Goal: Transaction & Acquisition: Purchase product/service

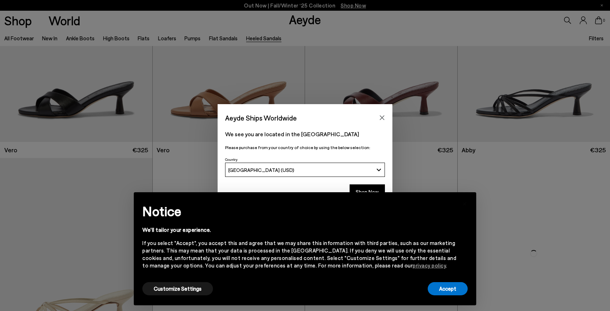
scroll to position [303, 0]
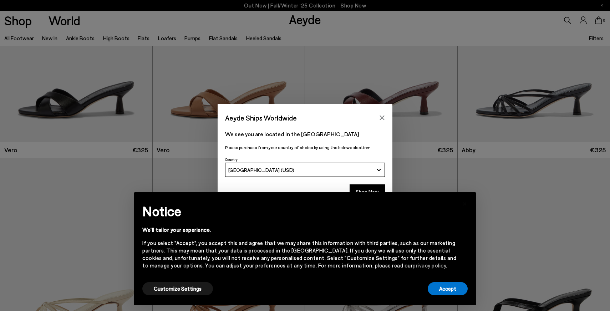
click at [379, 190] on div "× Notice We'll tailor your experience. If you select "Accept", you accept this …" at bounding box center [305, 249] width 354 height 125
click at [458, 289] on button "Accept" at bounding box center [448, 288] width 40 height 13
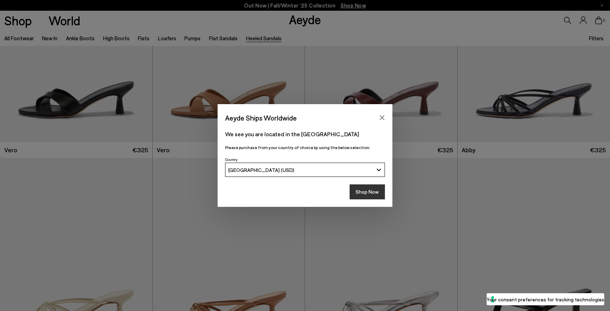
click at [371, 188] on button "Shop Now" at bounding box center [367, 192] width 35 height 15
click at [372, 194] on button "Shop Now" at bounding box center [367, 192] width 35 height 15
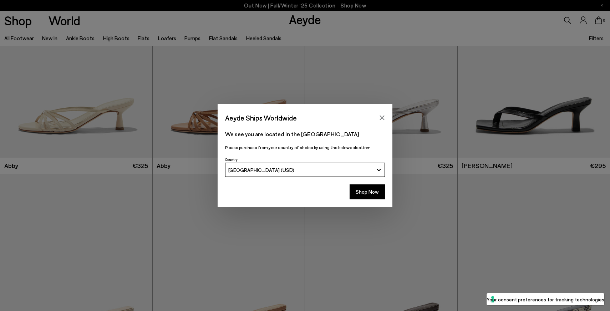
scroll to position [605, 0]
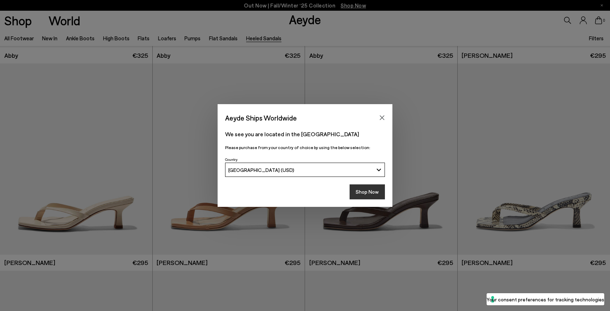
click at [370, 195] on button "Shop Now" at bounding box center [367, 192] width 35 height 15
click at [368, 187] on button "Shop Now" at bounding box center [367, 192] width 35 height 15
click at [382, 119] on icon "Close" at bounding box center [382, 118] width 5 height 5
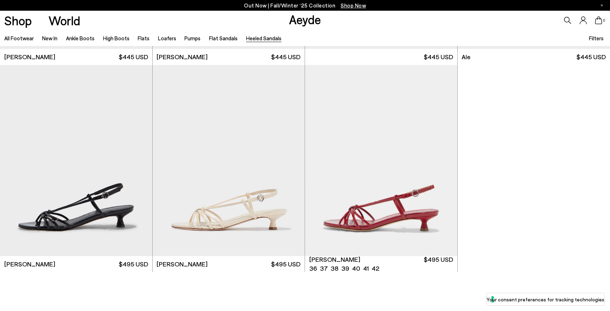
scroll to position [1980, 0]
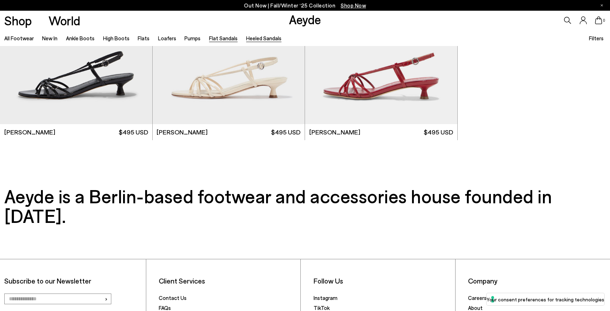
click at [209, 40] on link "Flat Sandals" at bounding box center [223, 38] width 29 height 6
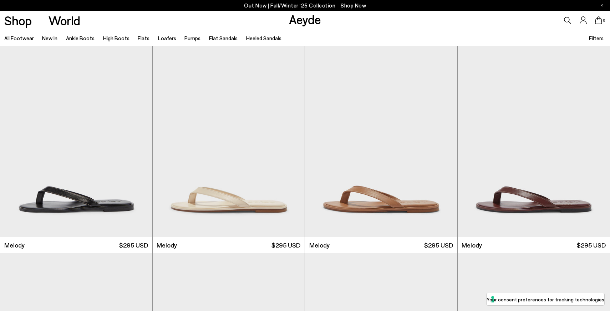
scroll to position [179, 0]
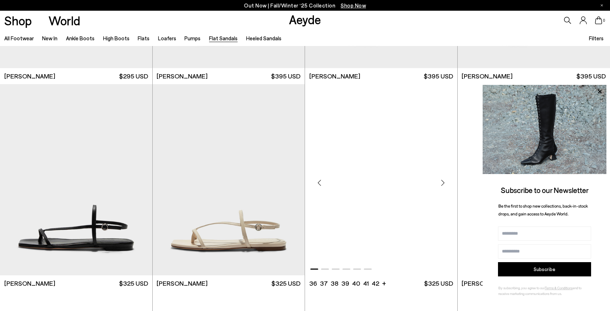
scroll to position [870, 0]
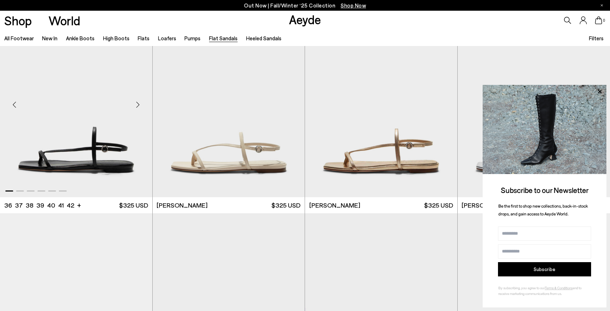
click at [136, 103] on div "Next slide" at bounding box center [137, 104] width 21 height 21
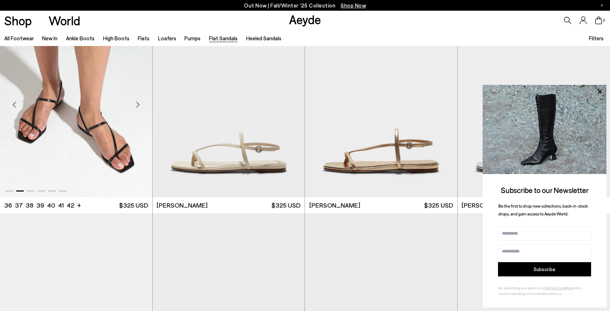
click at [136, 103] on div "Next slide" at bounding box center [137, 104] width 21 height 21
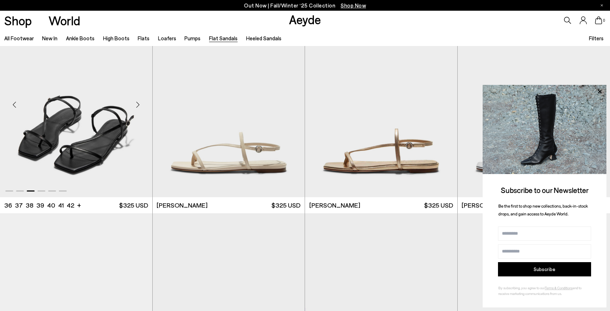
click at [136, 103] on div "Next slide" at bounding box center [137, 104] width 21 height 21
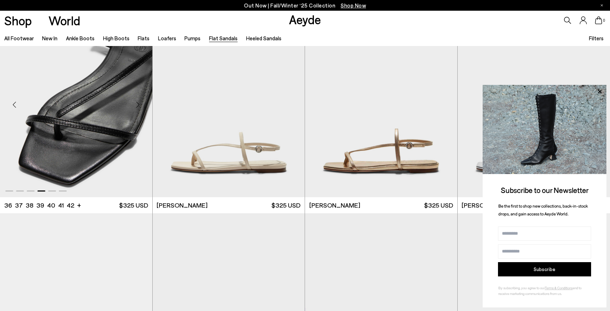
click at [136, 103] on div "Next slide" at bounding box center [137, 104] width 21 height 21
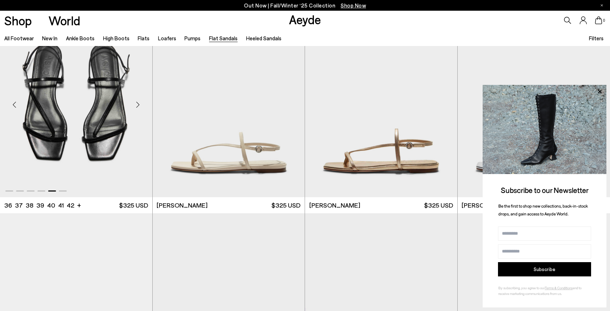
click at [136, 103] on div "Next slide" at bounding box center [137, 104] width 21 height 21
